Goal: Obtain resource: Download file/media

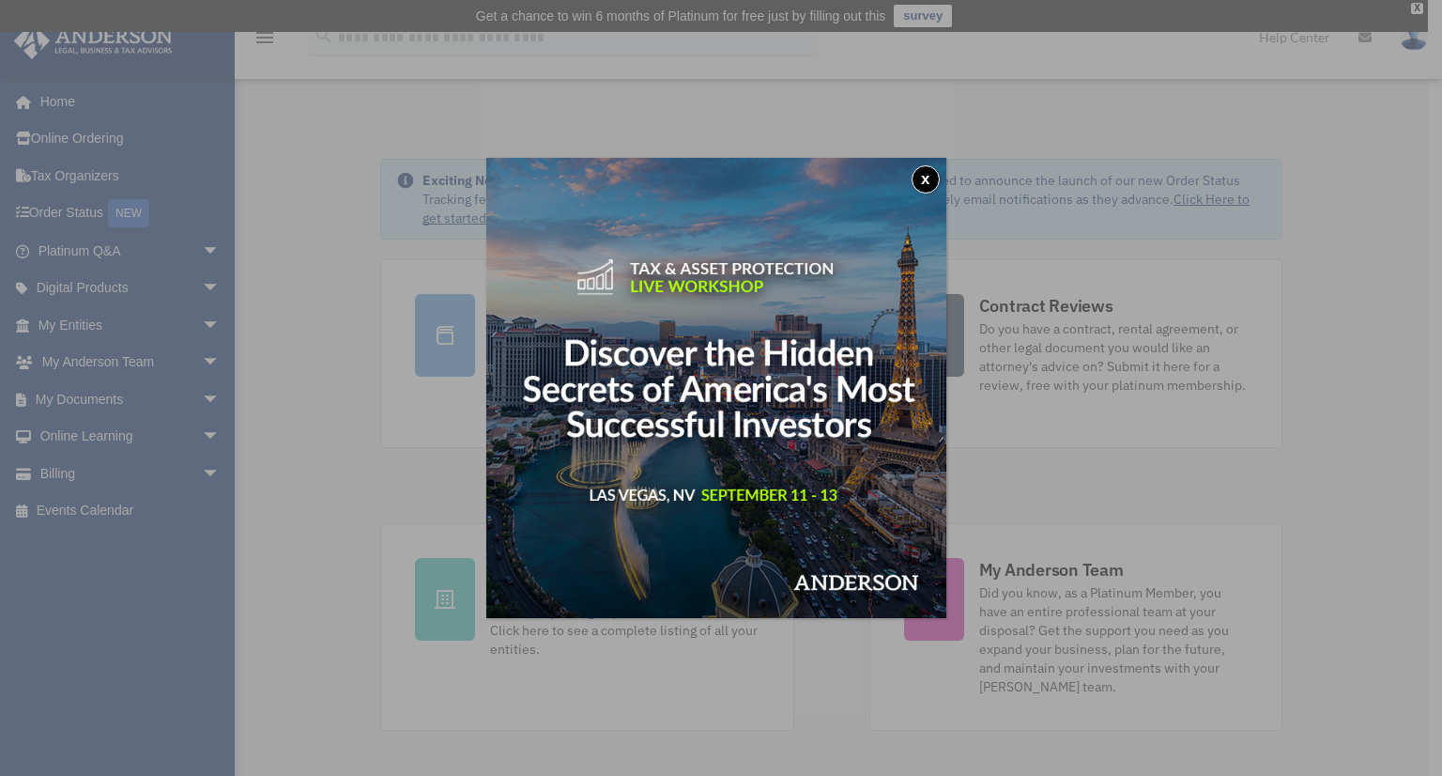
click at [928, 177] on button "x" at bounding box center [926, 179] width 28 height 28
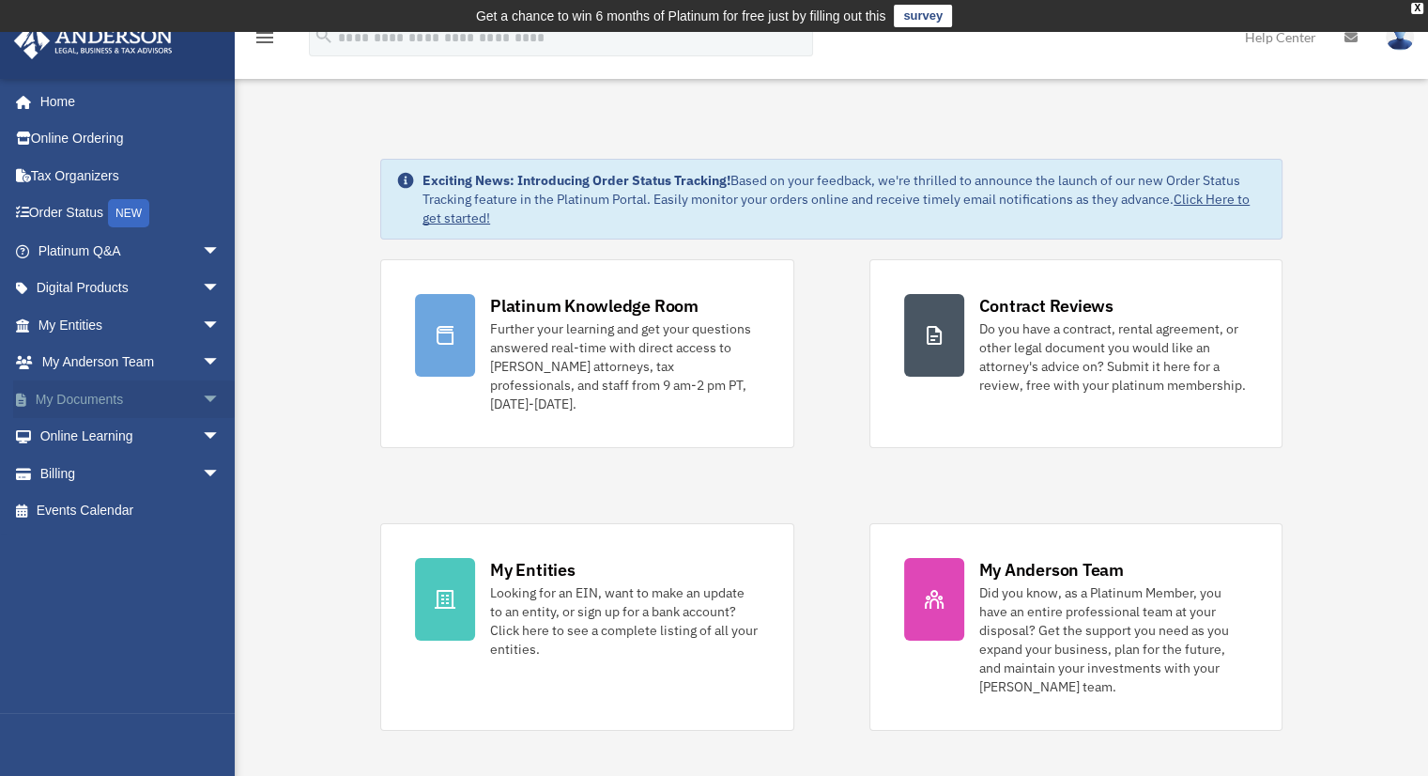
click at [118, 408] on link "My Documents arrow_drop_down" at bounding box center [131, 399] width 236 height 38
click at [208, 400] on span "arrow_drop_down" at bounding box center [221, 399] width 38 height 38
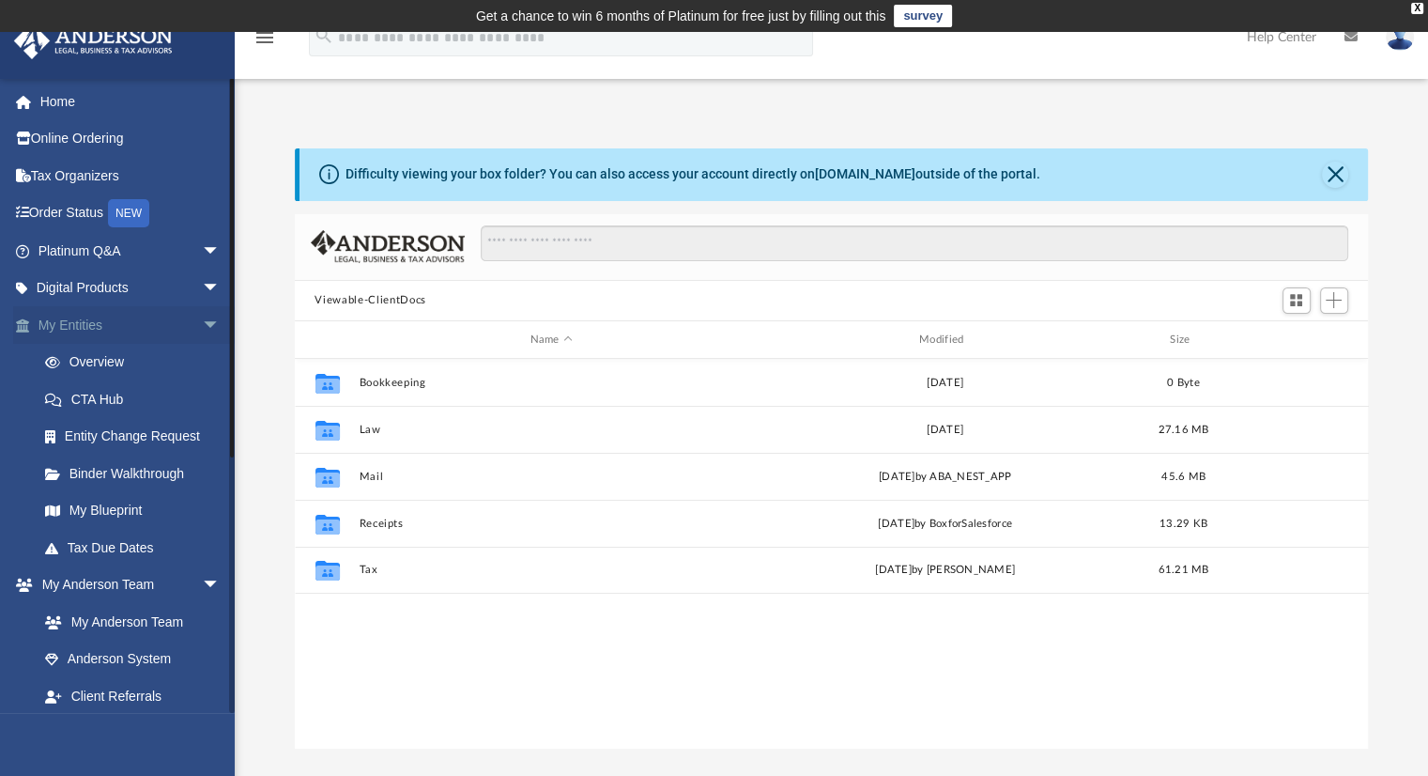
scroll to position [412, 1059]
click at [202, 323] on span "arrow_drop_down" at bounding box center [221, 325] width 38 height 38
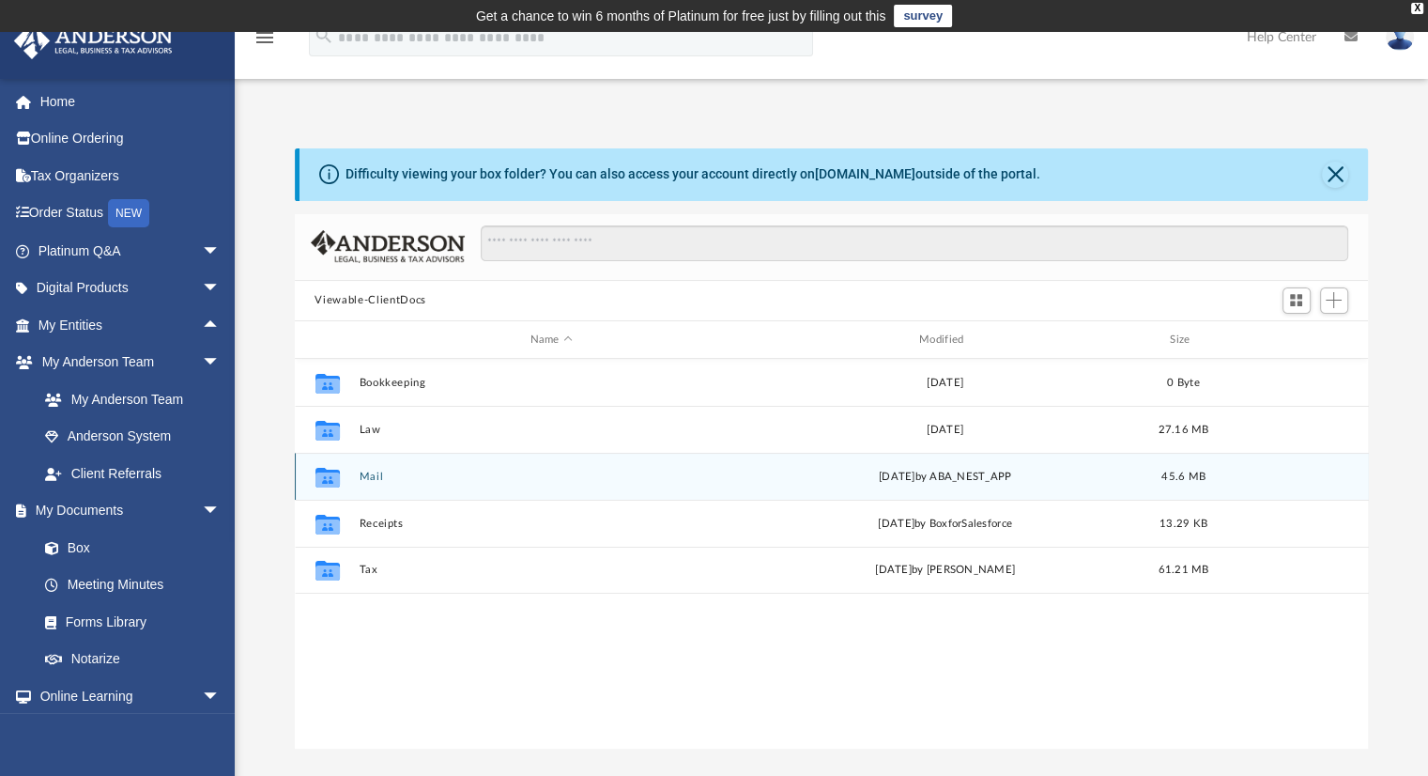
click at [369, 476] on button "Mail" at bounding box center [551, 476] width 385 height 12
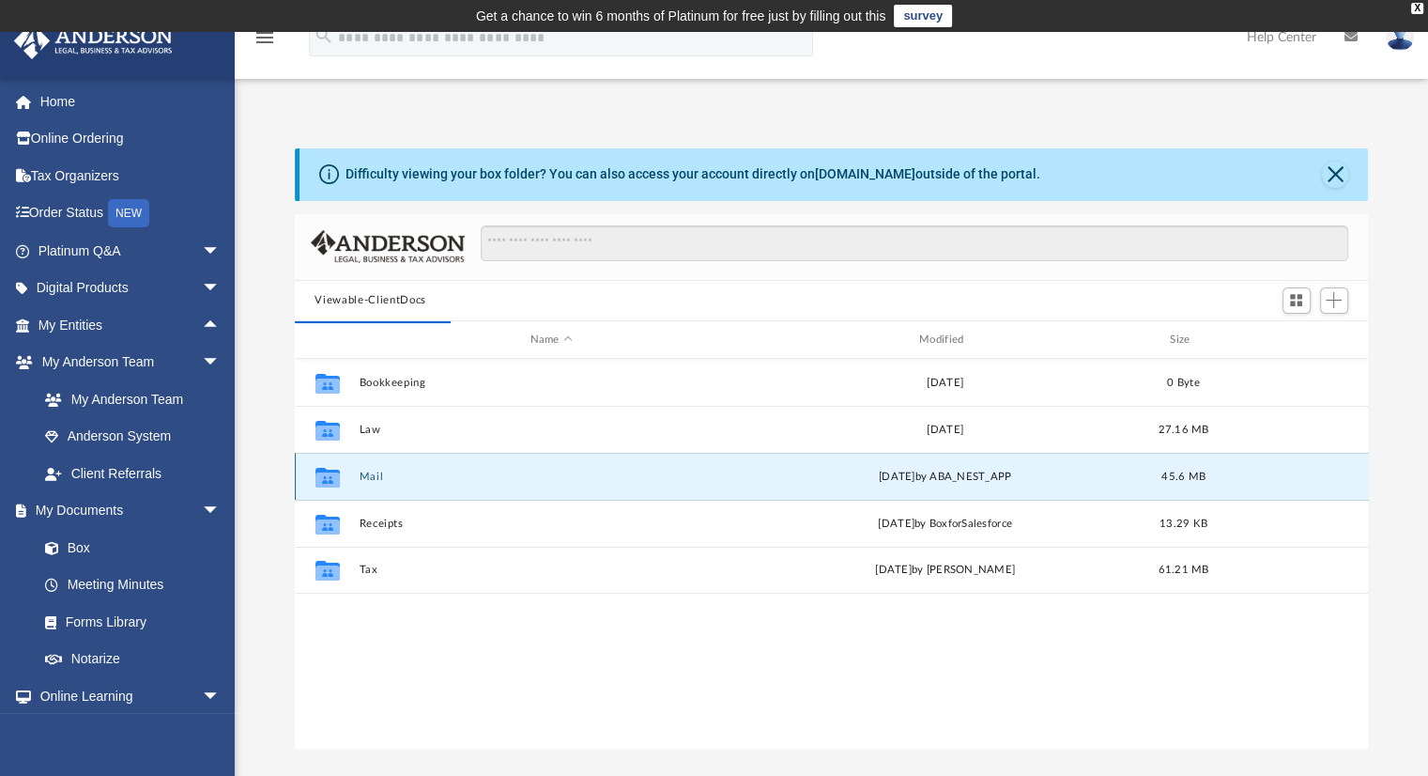
click at [373, 478] on button "Mail" at bounding box center [551, 476] width 385 height 12
click at [878, 473] on div "[DATE] by ABA_NEST_APP" at bounding box center [944, 477] width 385 height 17
click at [823, 481] on div "[DATE] by ABA_NEST_APP" at bounding box center [944, 477] width 385 height 17
click at [404, 477] on button "Mail" at bounding box center [551, 476] width 385 height 12
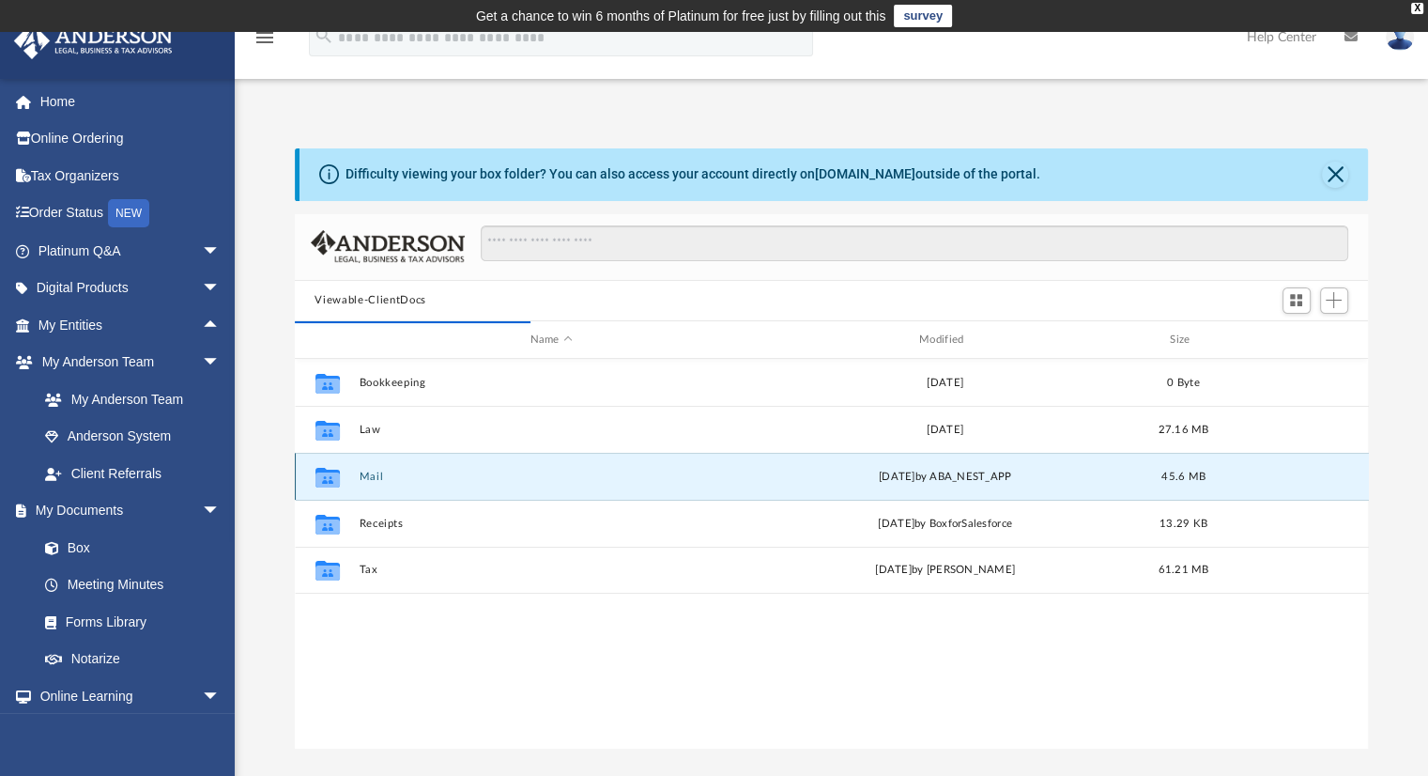
click at [369, 473] on button "Mail" at bounding box center [551, 476] width 385 height 12
click at [326, 477] on icon "grid" at bounding box center [327, 478] width 24 height 20
click at [335, 473] on icon "grid" at bounding box center [327, 479] width 24 height 15
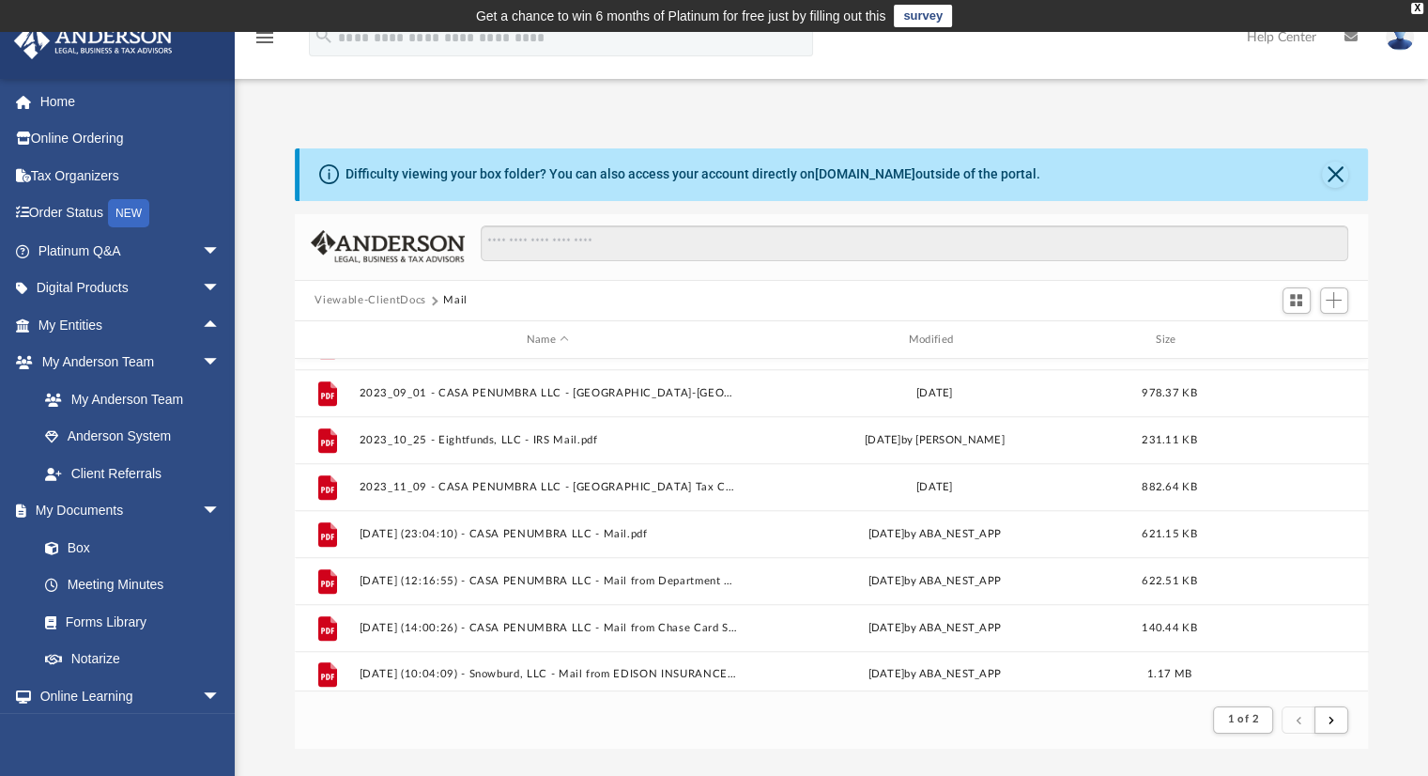
scroll to position [2016, 0]
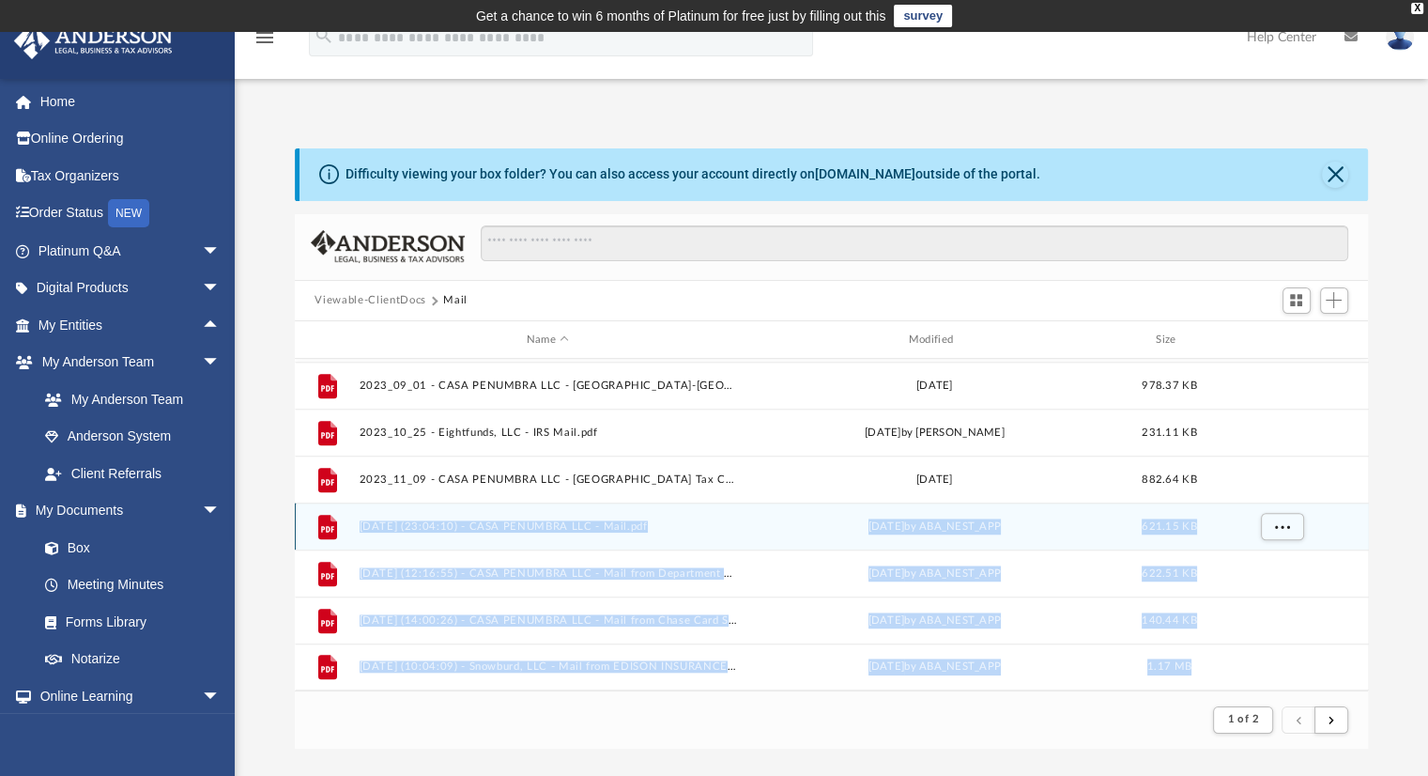
drag, startPoint x: 1360, startPoint y: 657, endPoint x: 1343, endPoint y: 502, distance: 155.8
click at [1343, 502] on body "X Get a chance to win 6 months of Platinum for free just by filling out this su…" at bounding box center [714, 570] width 1428 height 1141
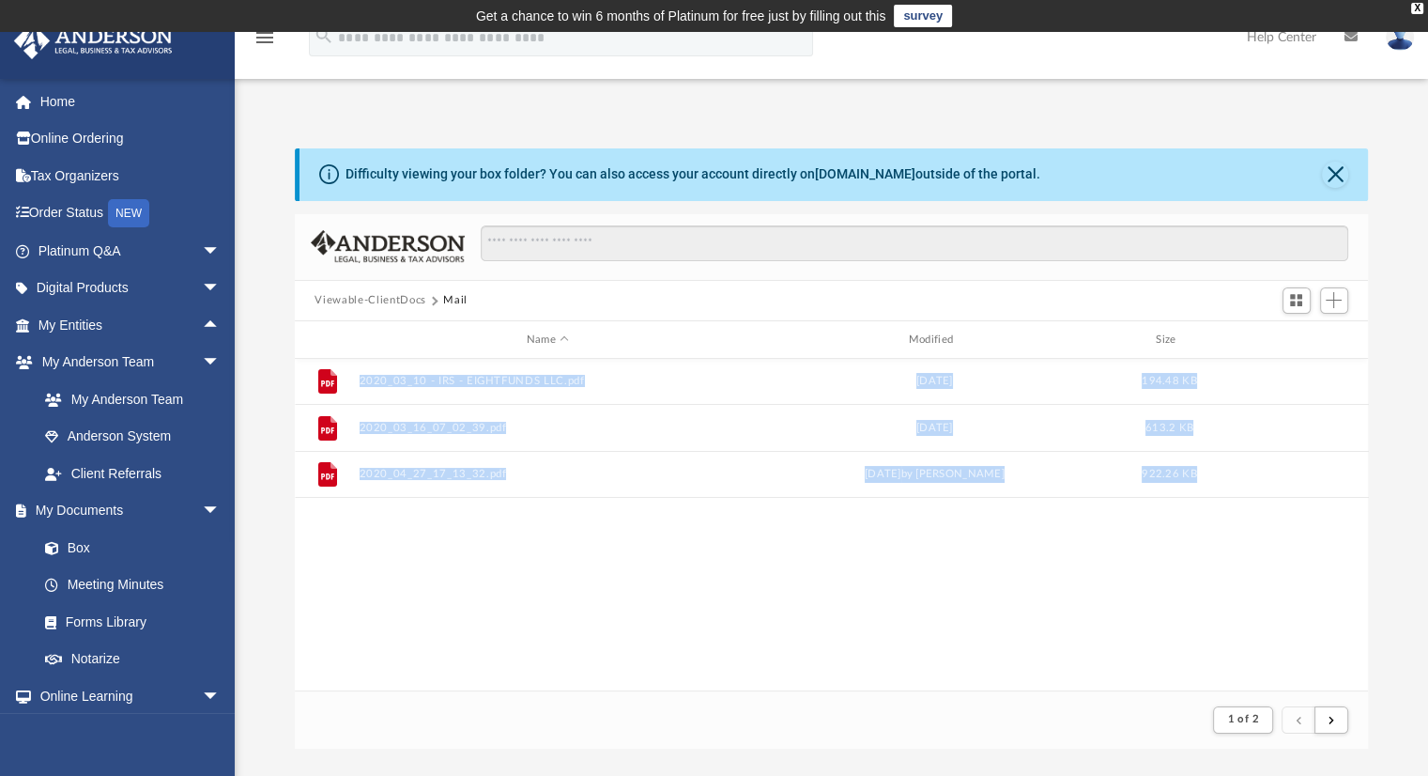
scroll to position [0, 0]
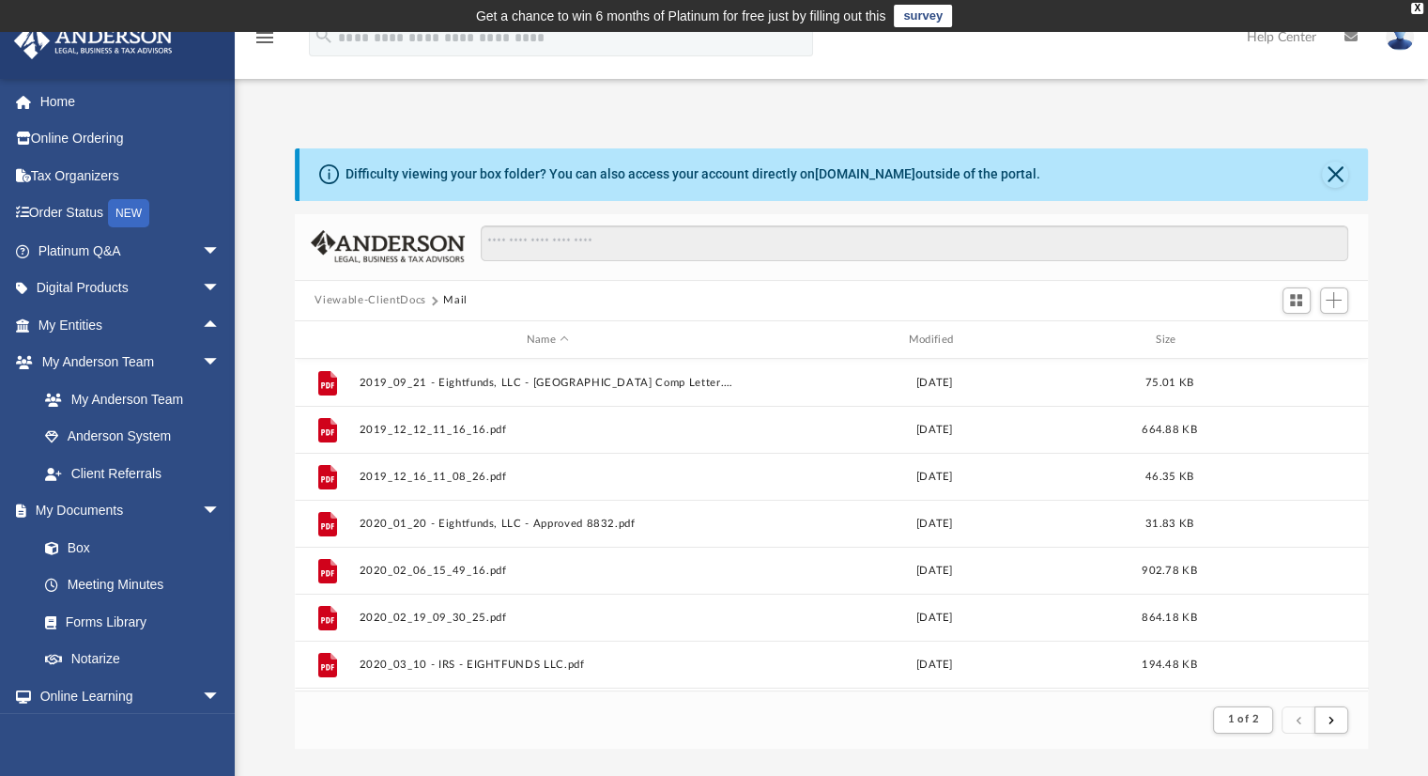
click at [265, 305] on div "Difficulty viewing your box folder? You can also access your account directly o…" at bounding box center [831, 448] width 1193 height 600
click at [1344, 170] on button "Close" at bounding box center [1335, 175] width 26 height 26
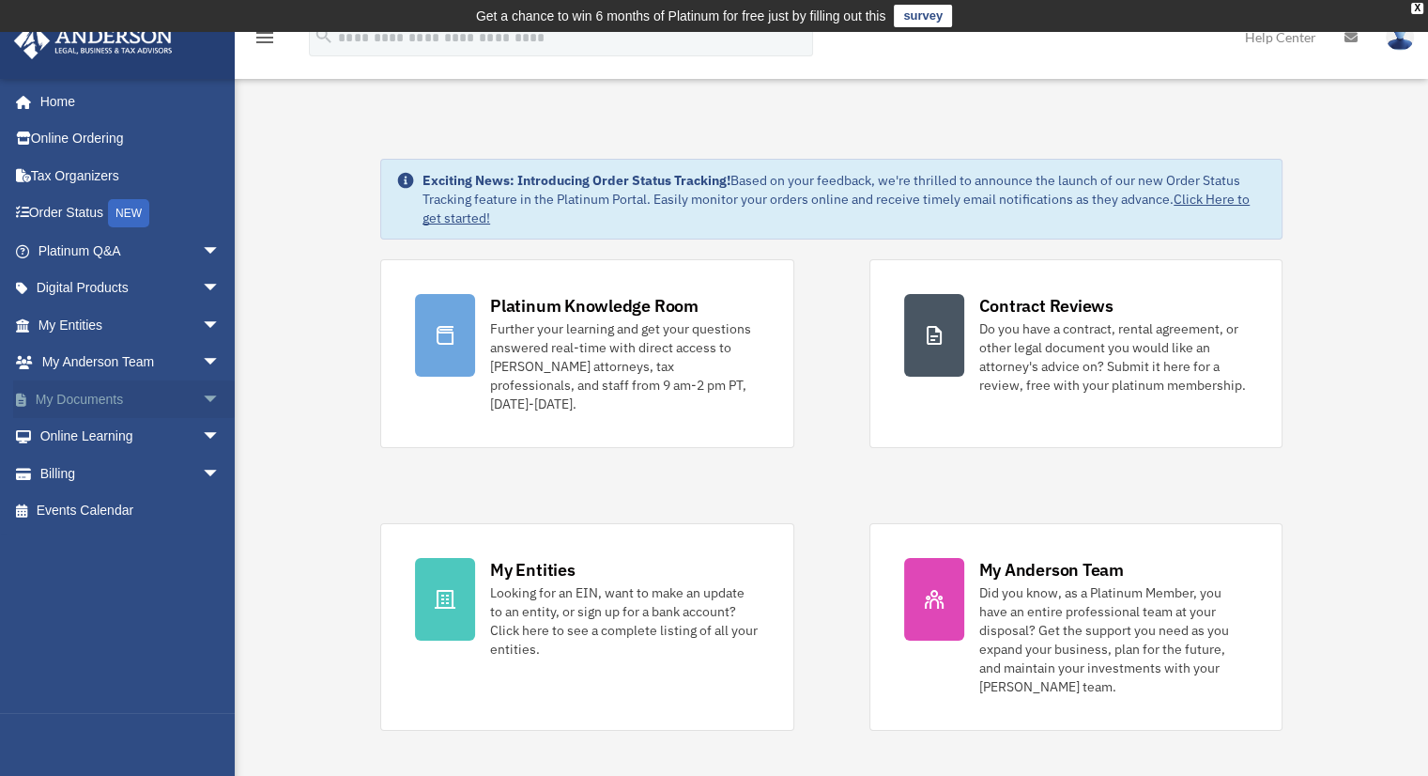
click at [202, 400] on span "arrow_drop_down" at bounding box center [221, 399] width 38 height 38
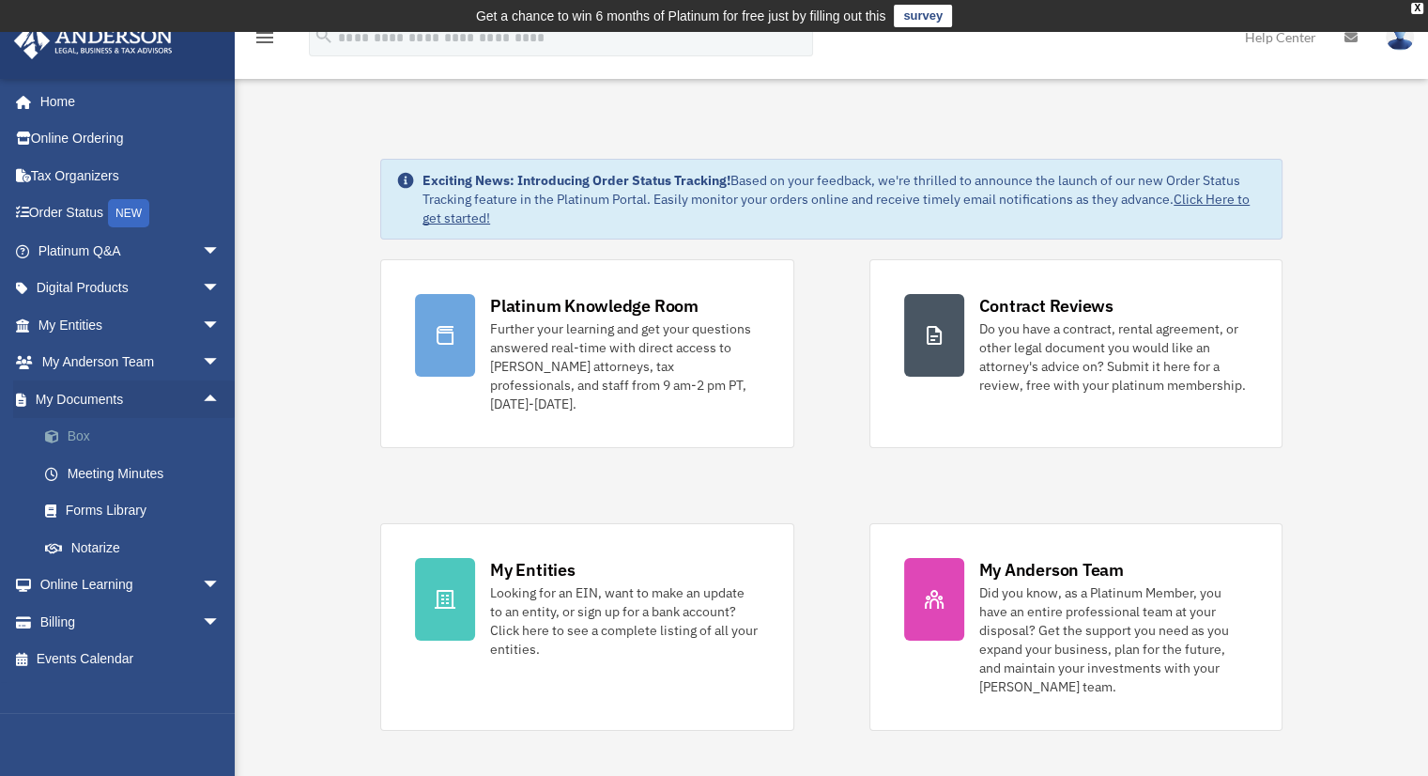
click at [68, 437] on link "Box" at bounding box center [137, 437] width 223 height 38
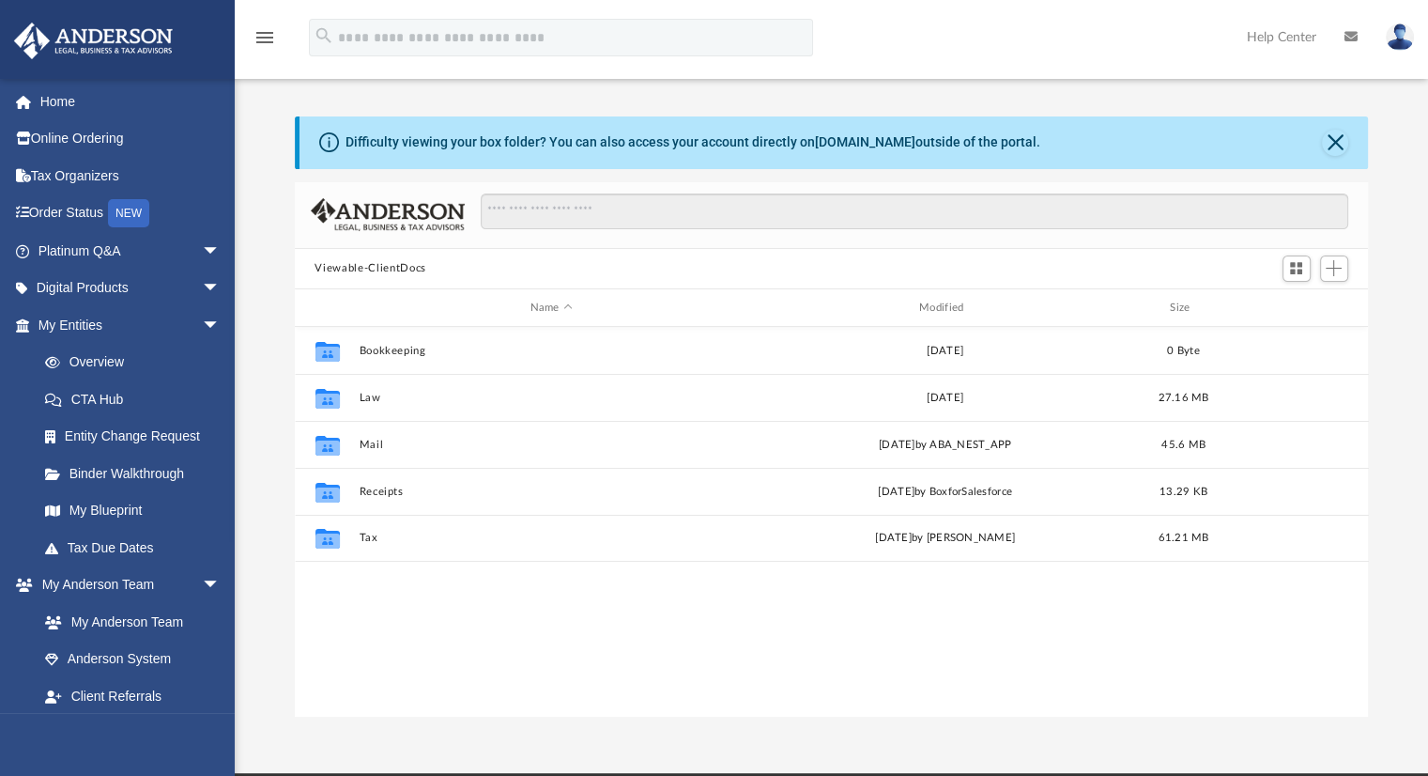
scroll to position [412, 1059]
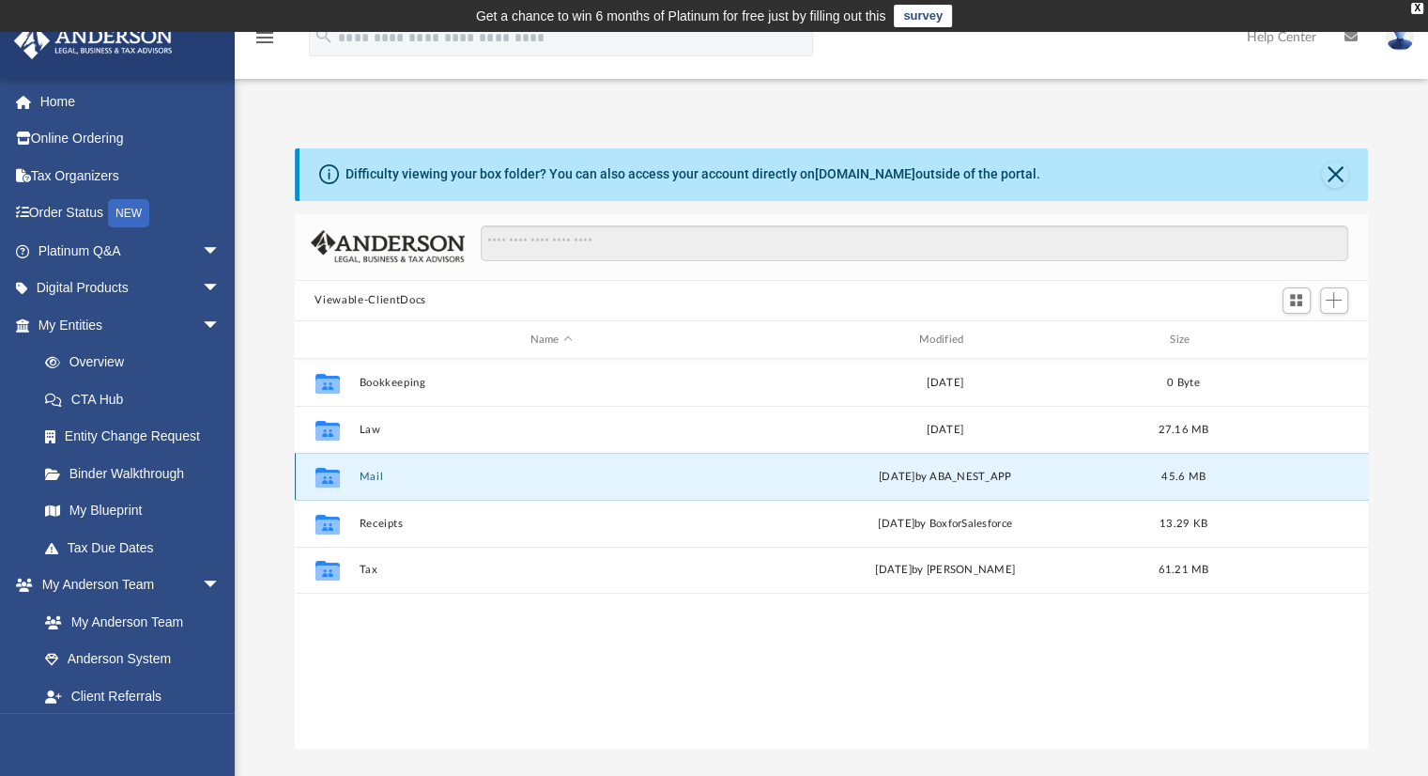
click at [390, 478] on button "Mail" at bounding box center [551, 476] width 385 height 12
click at [382, 477] on button "Mail" at bounding box center [551, 476] width 385 height 12
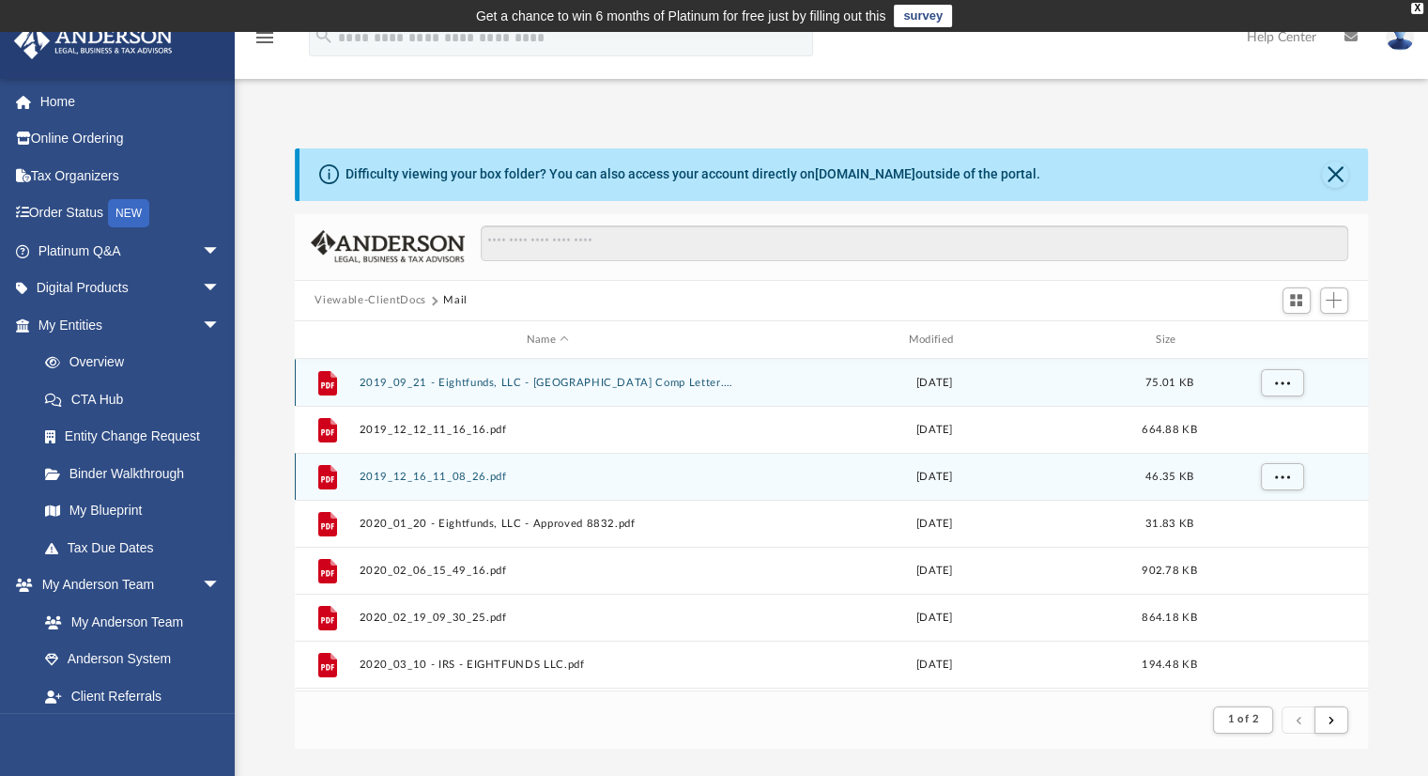
scroll to position [354, 1059]
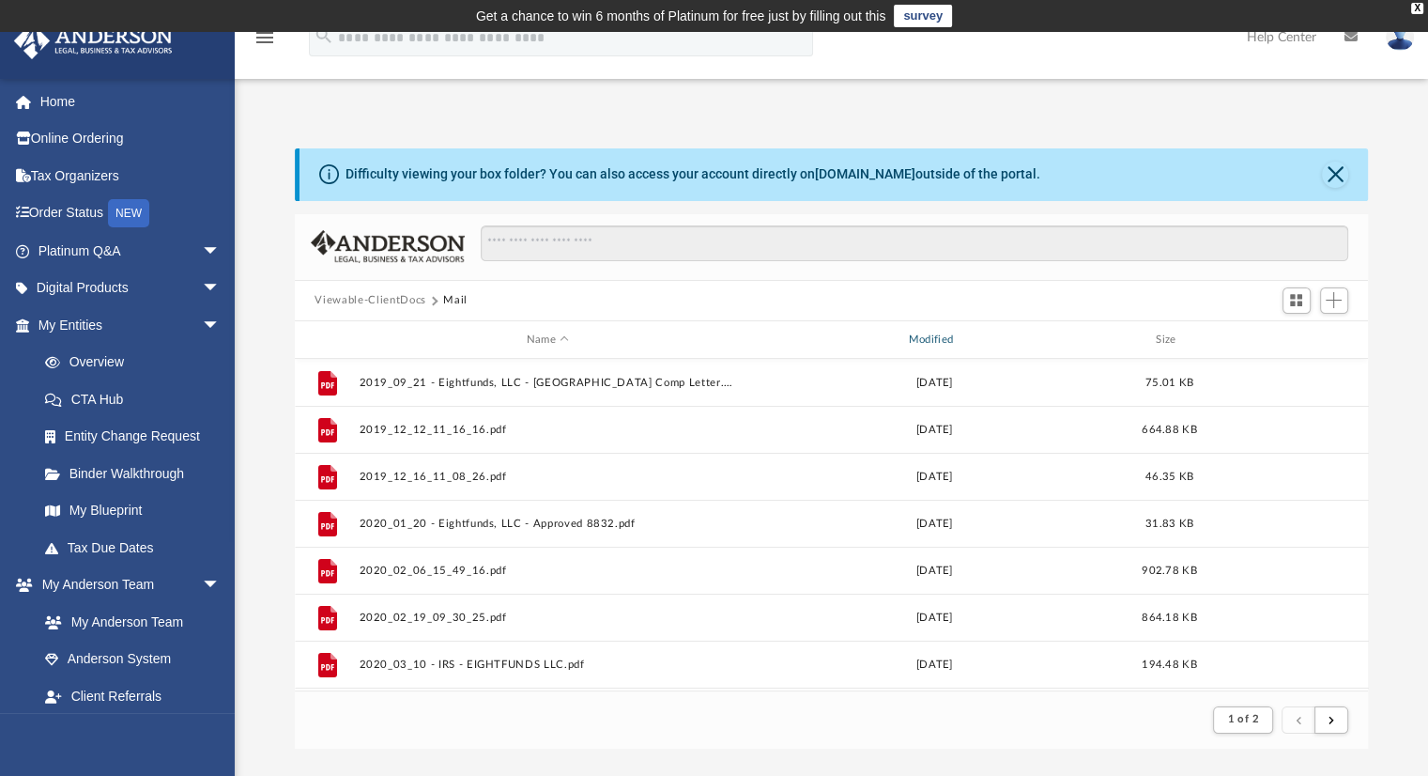
click at [934, 335] on div "Modified" at bounding box center [934, 339] width 378 height 17
click at [958, 341] on span "Modified" at bounding box center [959, 340] width 8 height 8
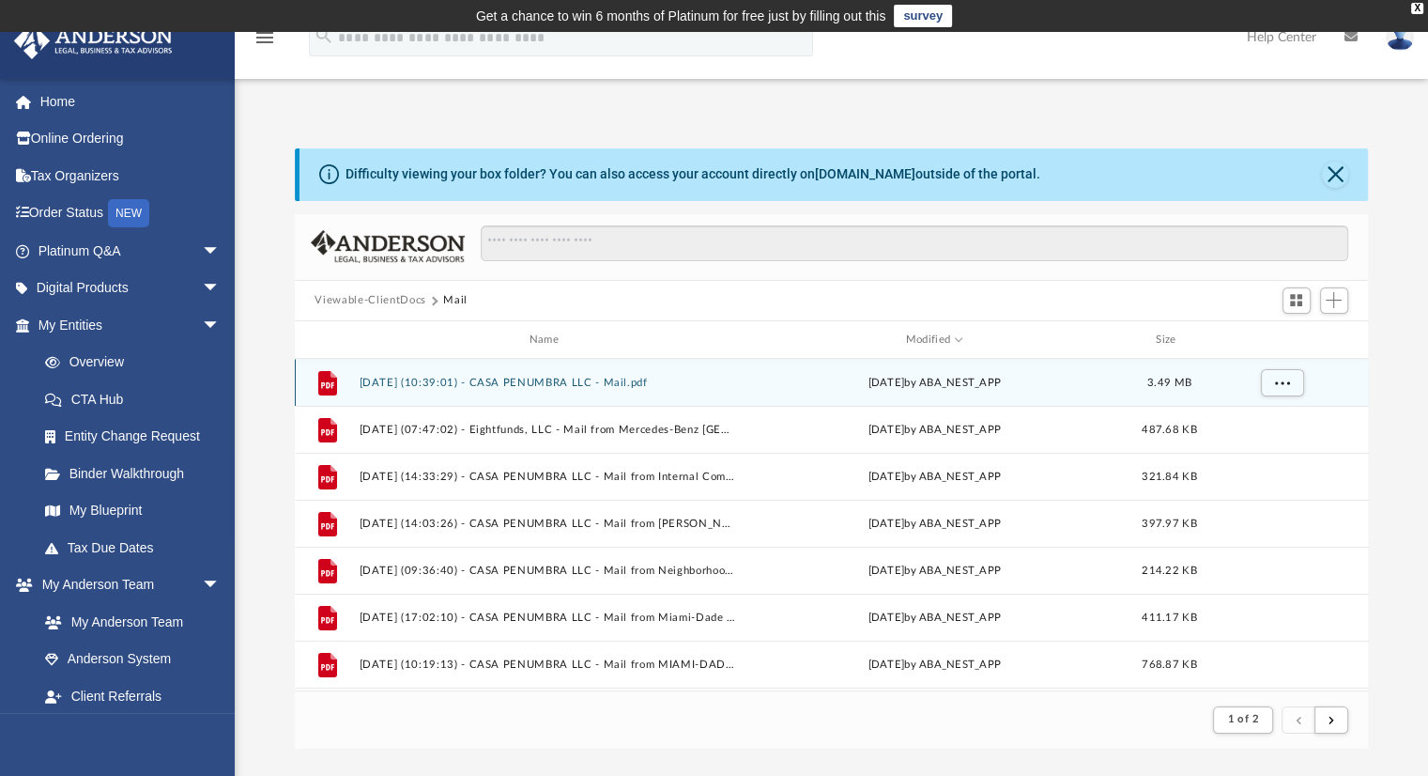
click at [536, 384] on button "[DATE] (10:39:01) - CASA PENUMBRA LLC - Mail.pdf" at bounding box center [548, 383] width 378 height 12
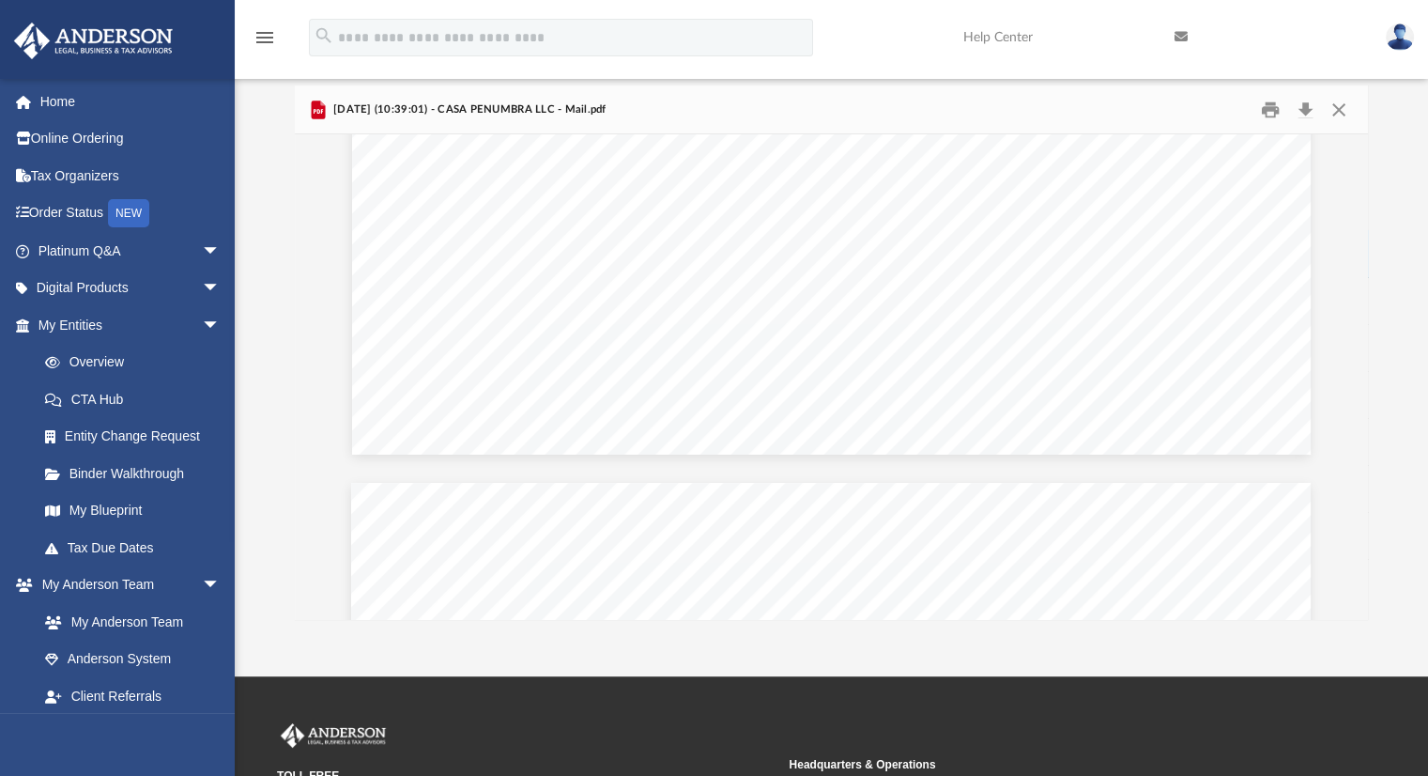
scroll to position [0, 0]
click at [1306, 107] on button "Download" at bounding box center [1306, 109] width 34 height 29
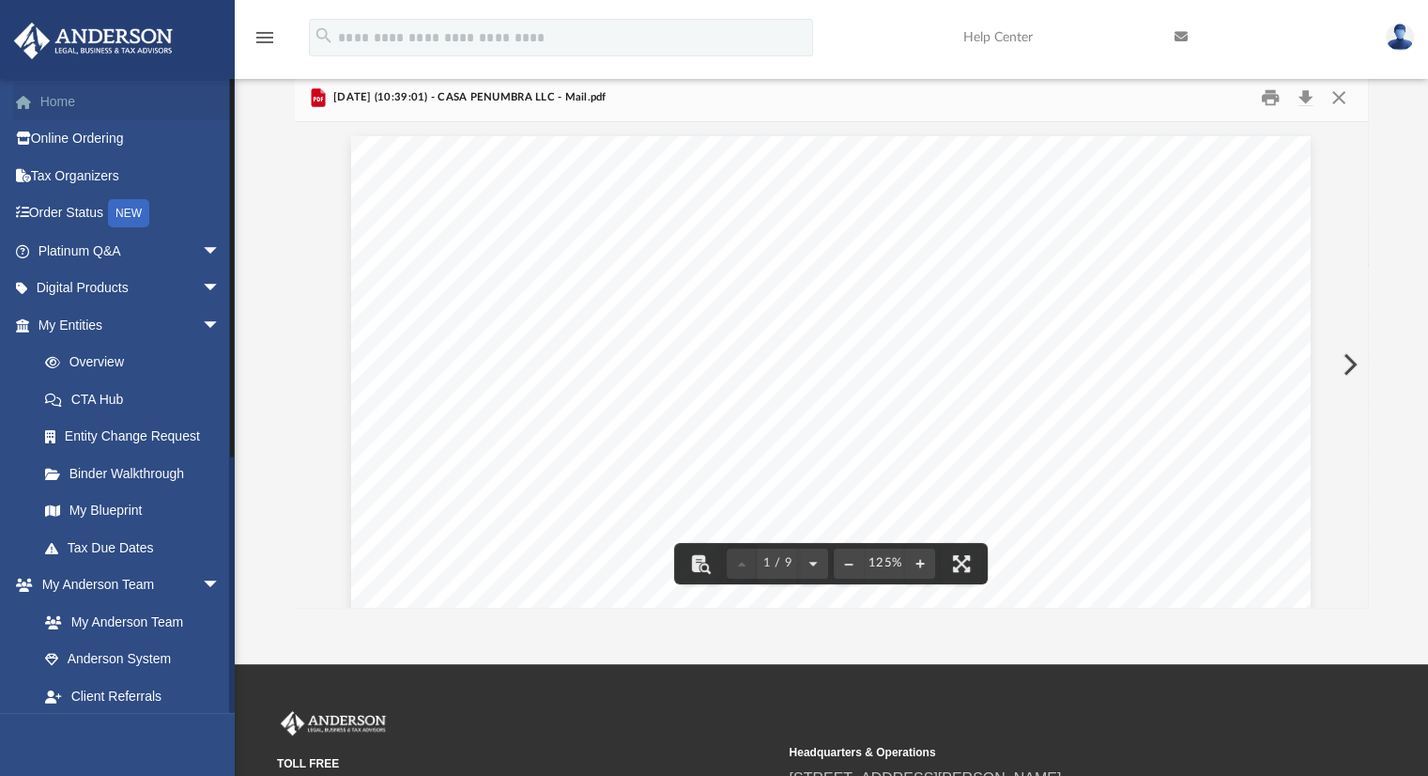
click at [68, 102] on link "Home" at bounding box center [131, 102] width 236 height 38
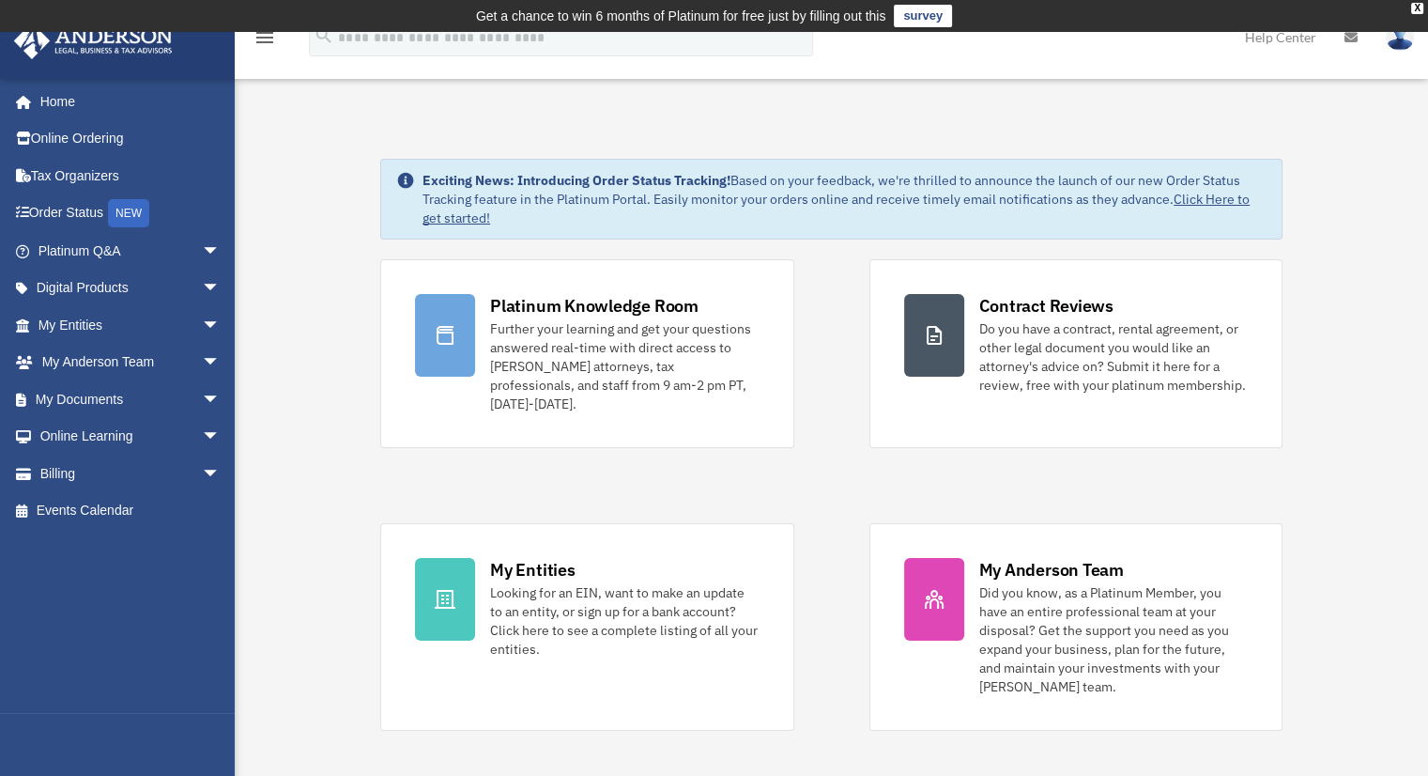
click at [1414, 1] on td "Get a chance to win 6 months of Platinum for free just by filling out this surv…" at bounding box center [714, 16] width 1428 height 32
click at [1419, 5] on div "X" at bounding box center [1417, 8] width 12 height 11
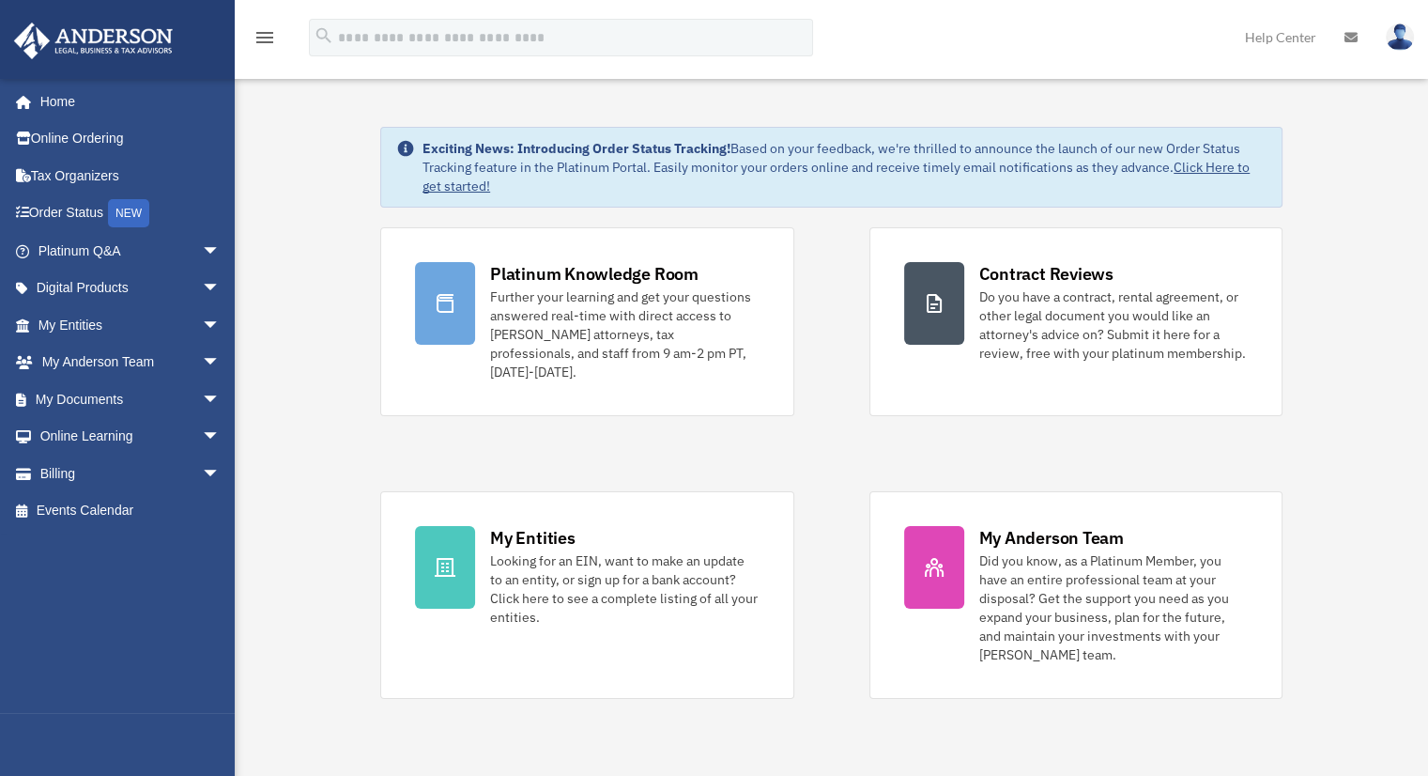
click at [826, 395] on div "Platinum Knowledge Room Further your learning and get your questions answered r…" at bounding box center [831, 462] width 902 height 471
